Goal: Find specific page/section: Find specific page/section

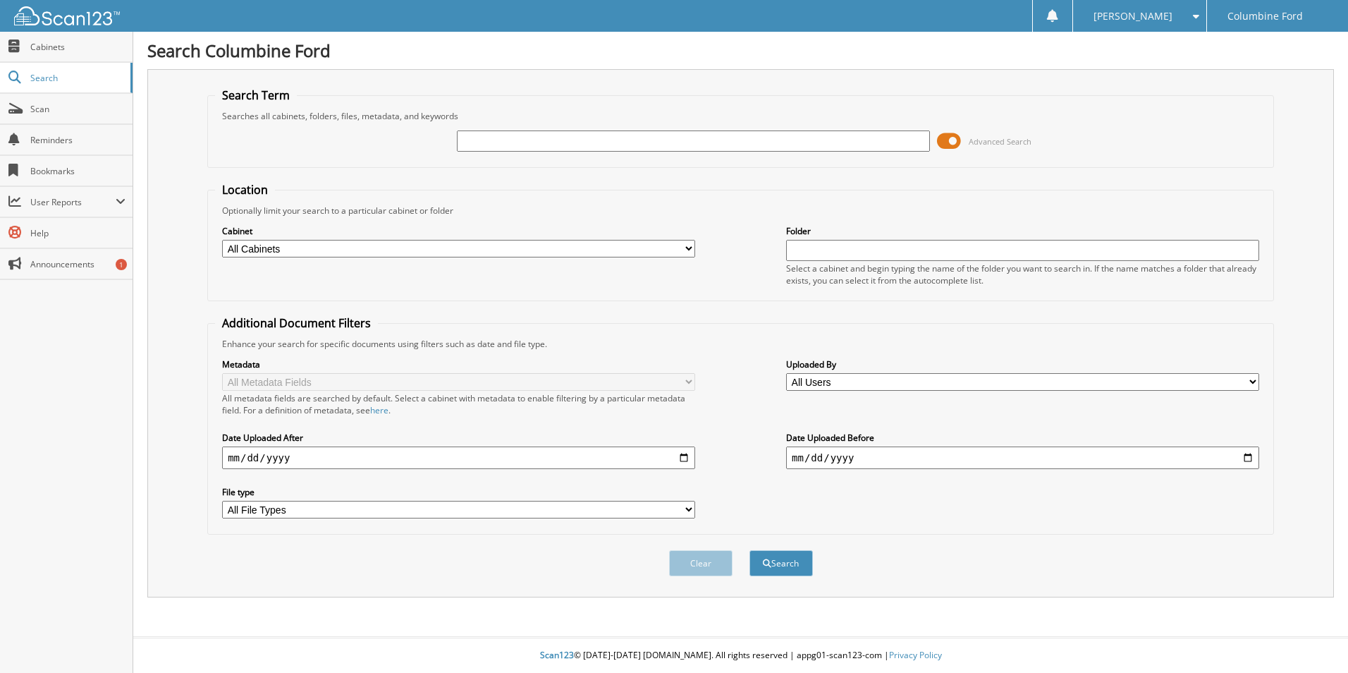
click at [505, 140] on input "text" at bounding box center [693, 140] width 473 height 21
type input "[PERSON_NAME]"
click at [749, 550] on button "Search" at bounding box center [780, 563] width 63 height 26
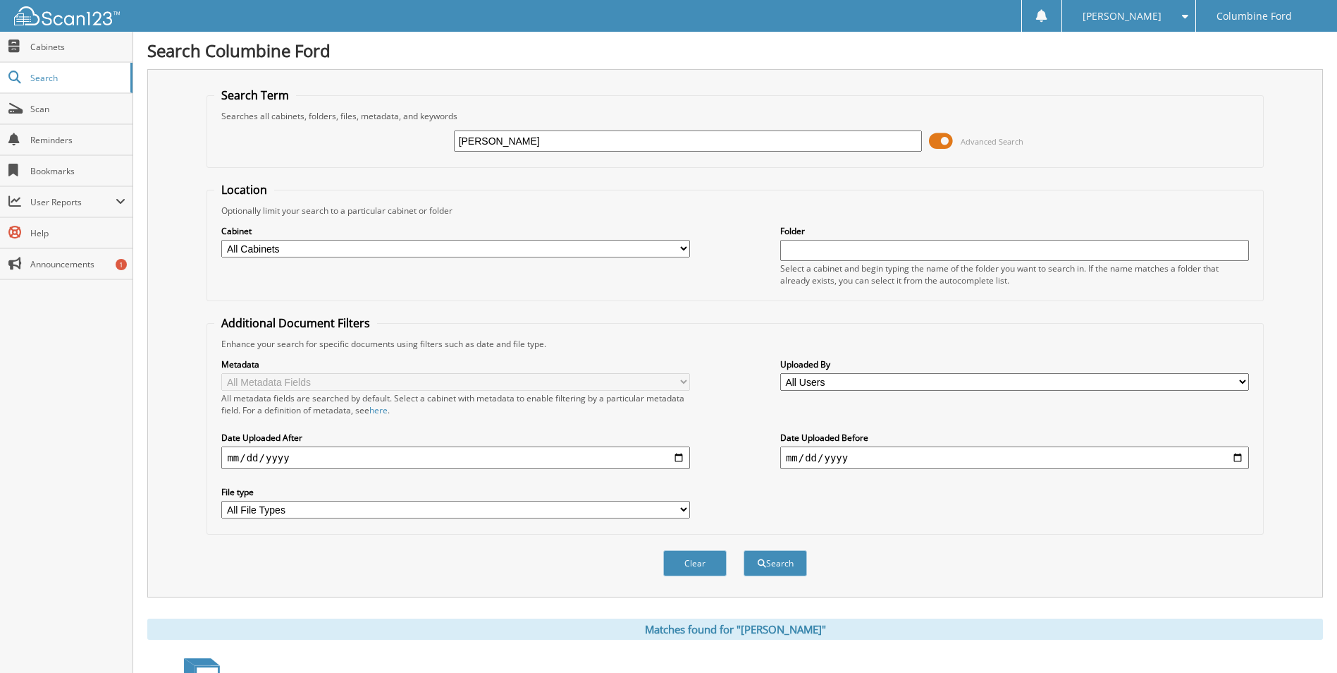
click at [948, 138] on span at bounding box center [941, 140] width 24 height 21
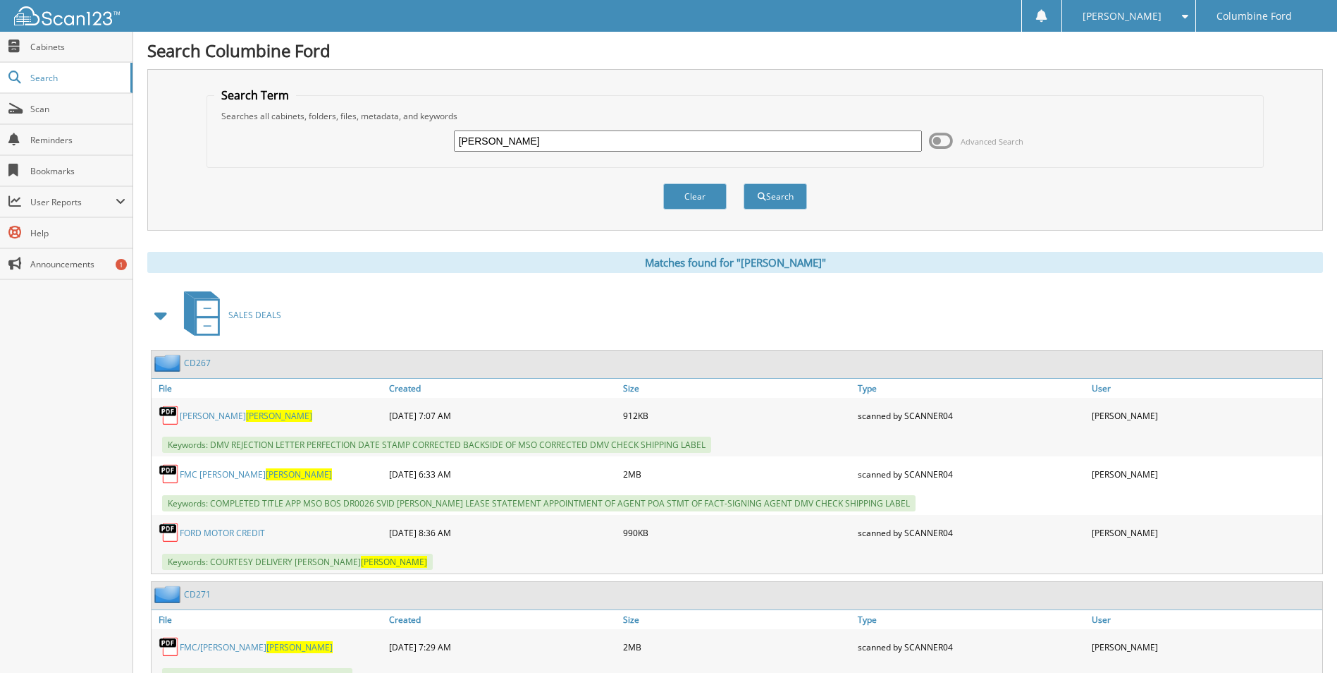
click at [223, 476] on link "FMC [PERSON_NAME]" at bounding box center [256, 474] width 152 height 12
